Goal: Task Accomplishment & Management: Use online tool/utility

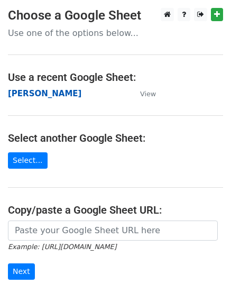
click at [33, 91] on strong "[PERSON_NAME]" at bounding box center [45, 94] width 74 height 10
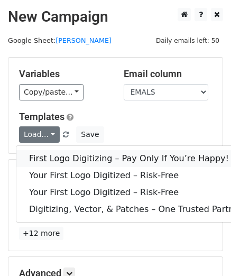
click at [53, 157] on link "First Logo Digitizing – Pay Only If You’re Happy!" at bounding box center [137, 158] width 242 height 17
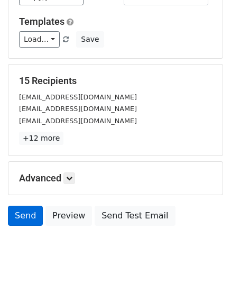
scroll to position [125, 0]
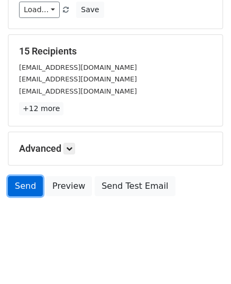
click at [27, 176] on link "Send" at bounding box center [25, 186] width 35 height 20
